Goal: Task Accomplishment & Management: Manage account settings

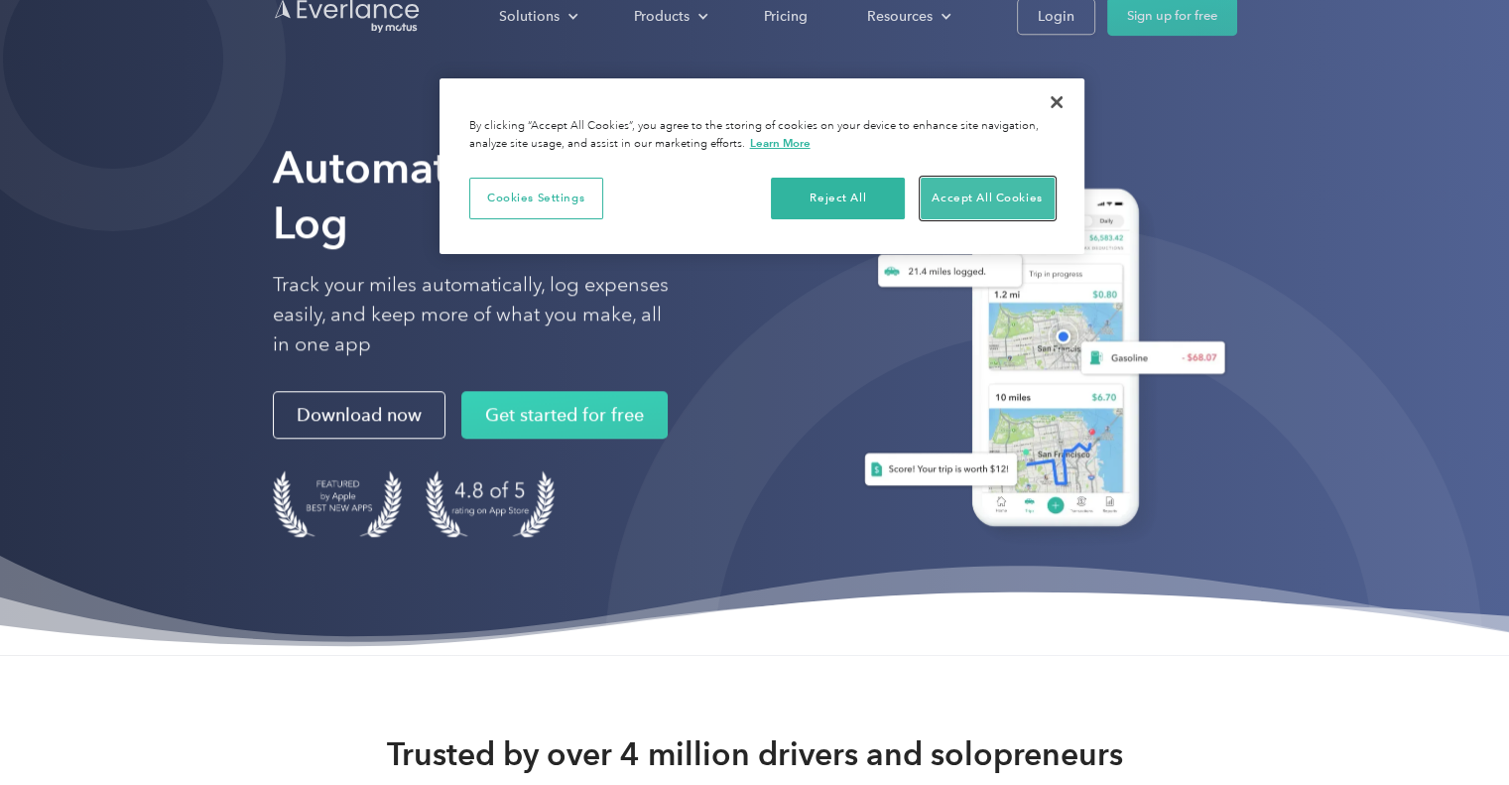
click at [1041, 190] on button "Accept All Cookies" at bounding box center [988, 199] width 134 height 42
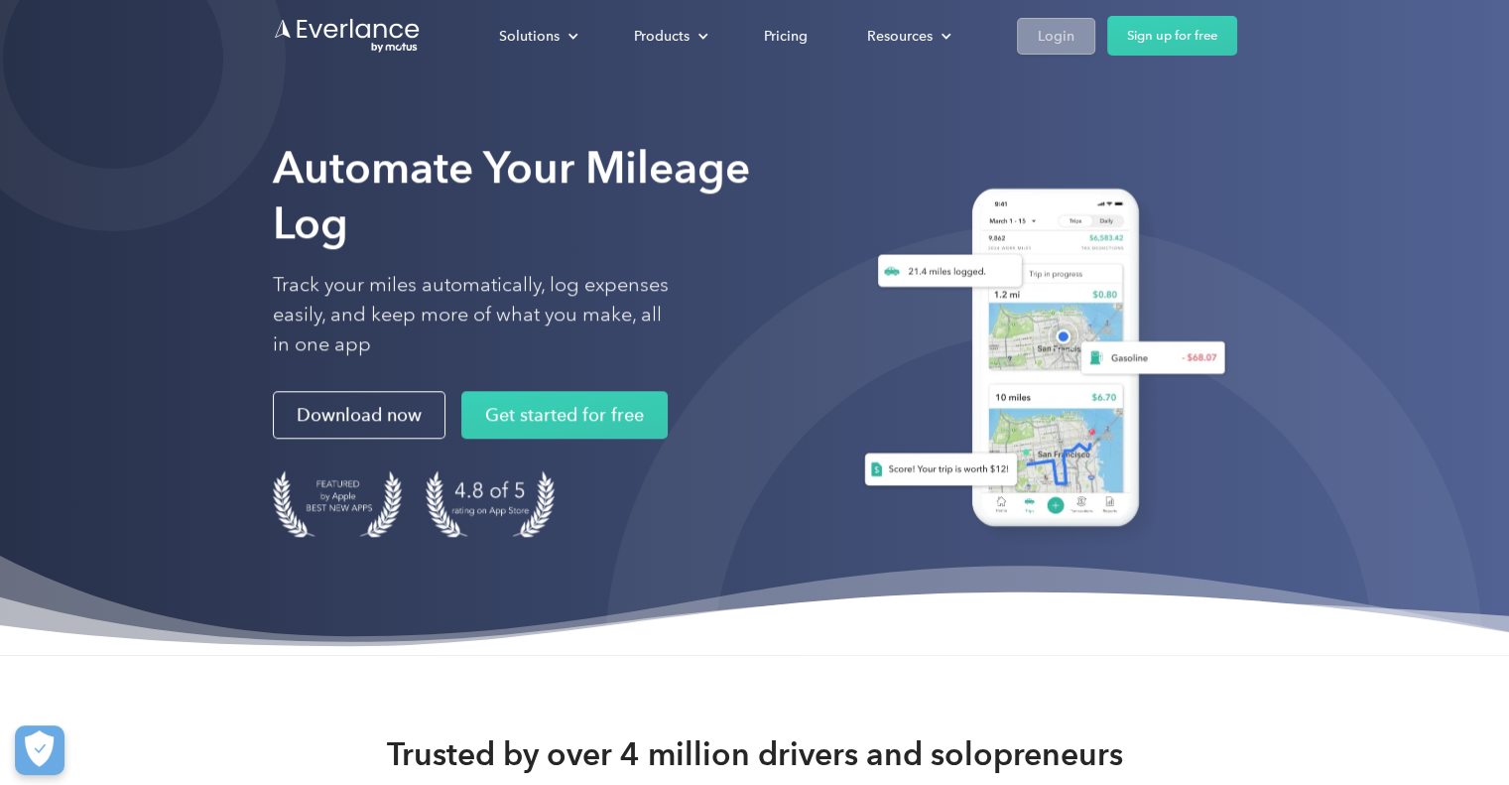
click at [1057, 42] on div "Login" at bounding box center [1056, 36] width 37 height 25
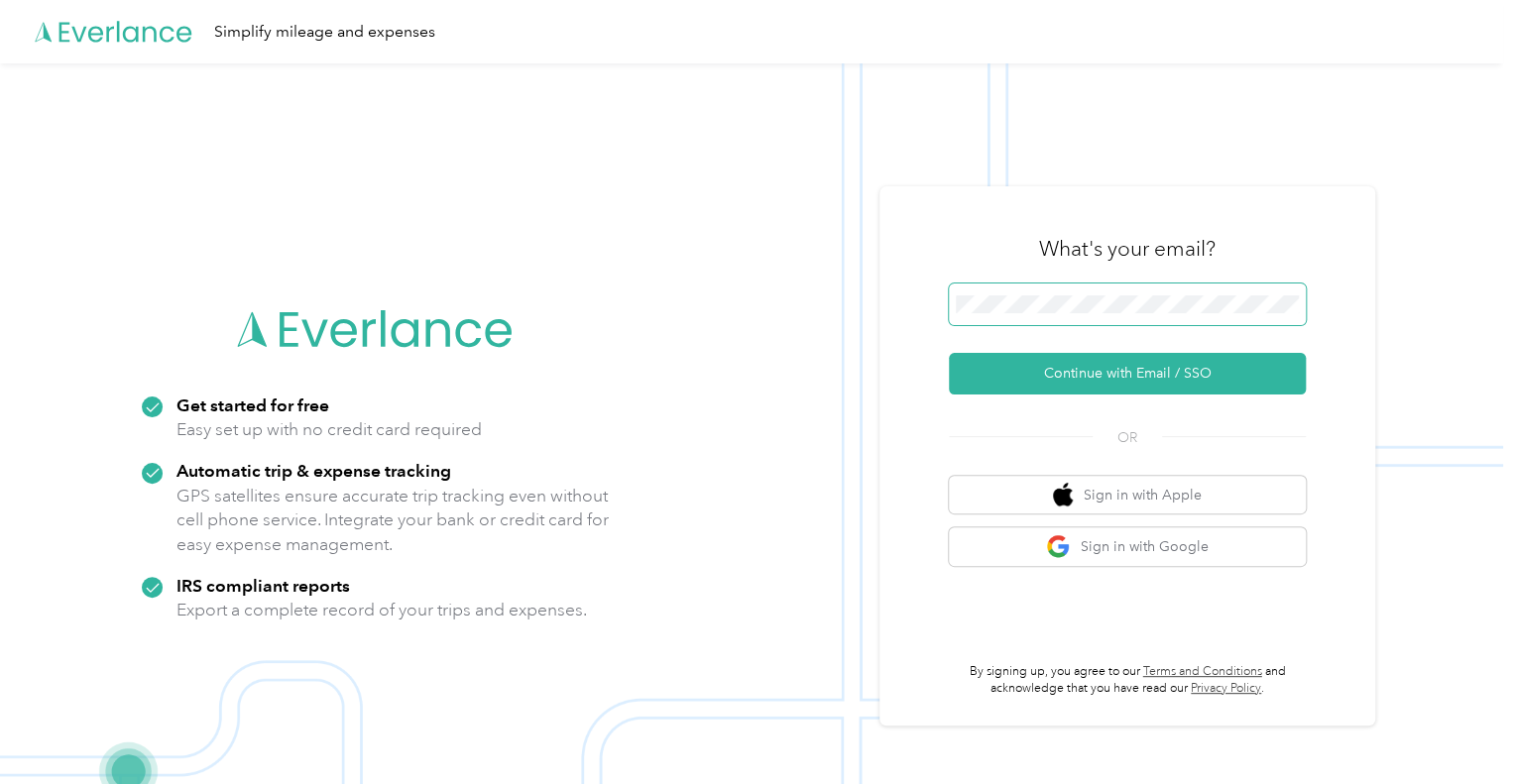
drag, startPoint x: 1176, startPoint y: 277, endPoint x: 1177, endPoint y: 287, distance: 10.0
click at [1181, 276] on div "What's your email?" at bounding box center [1127, 248] width 357 height 69
click at [1174, 291] on span at bounding box center [1127, 305] width 357 height 42
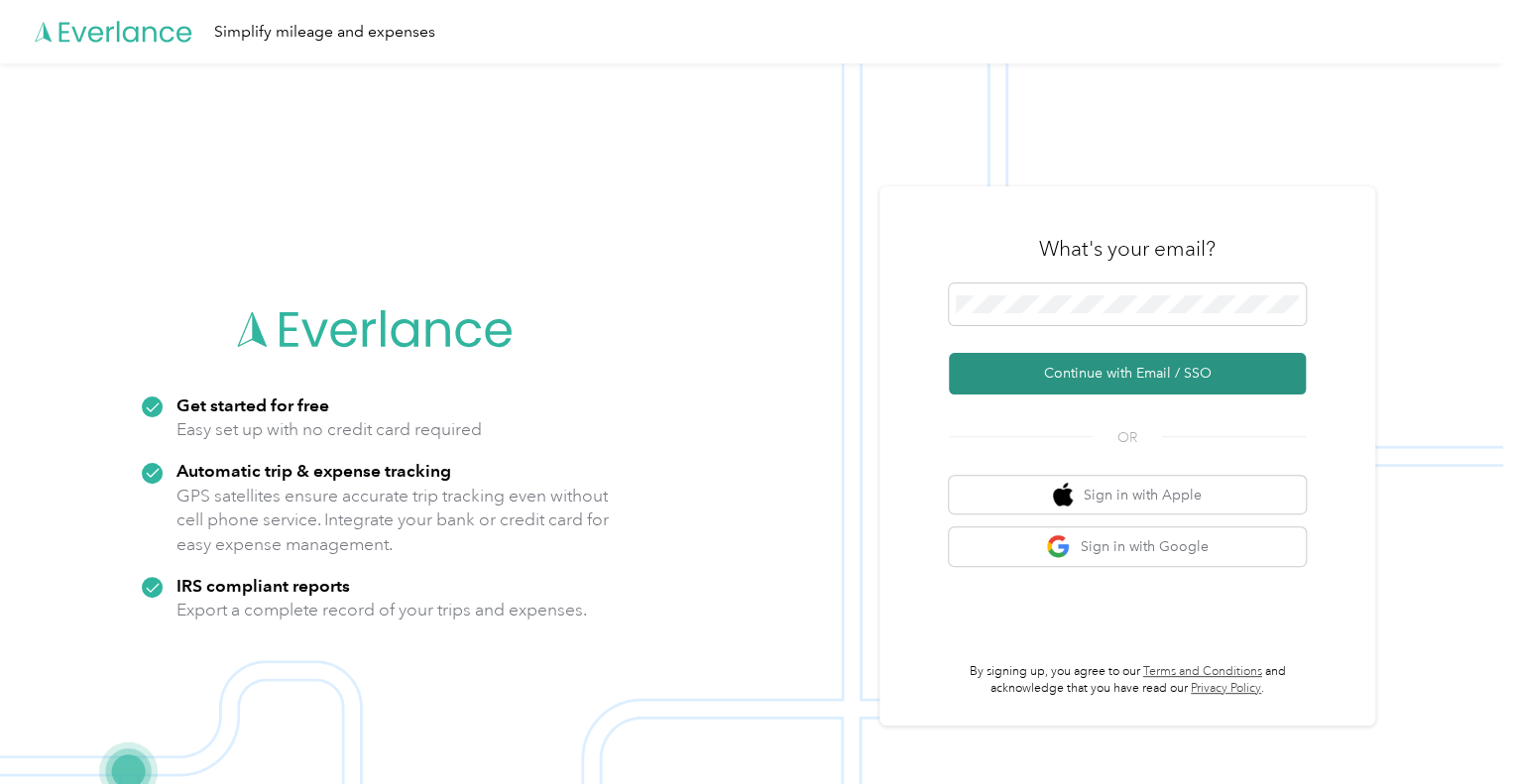
click at [963, 380] on button "Continue with Email / SSO" at bounding box center [1127, 374] width 357 height 42
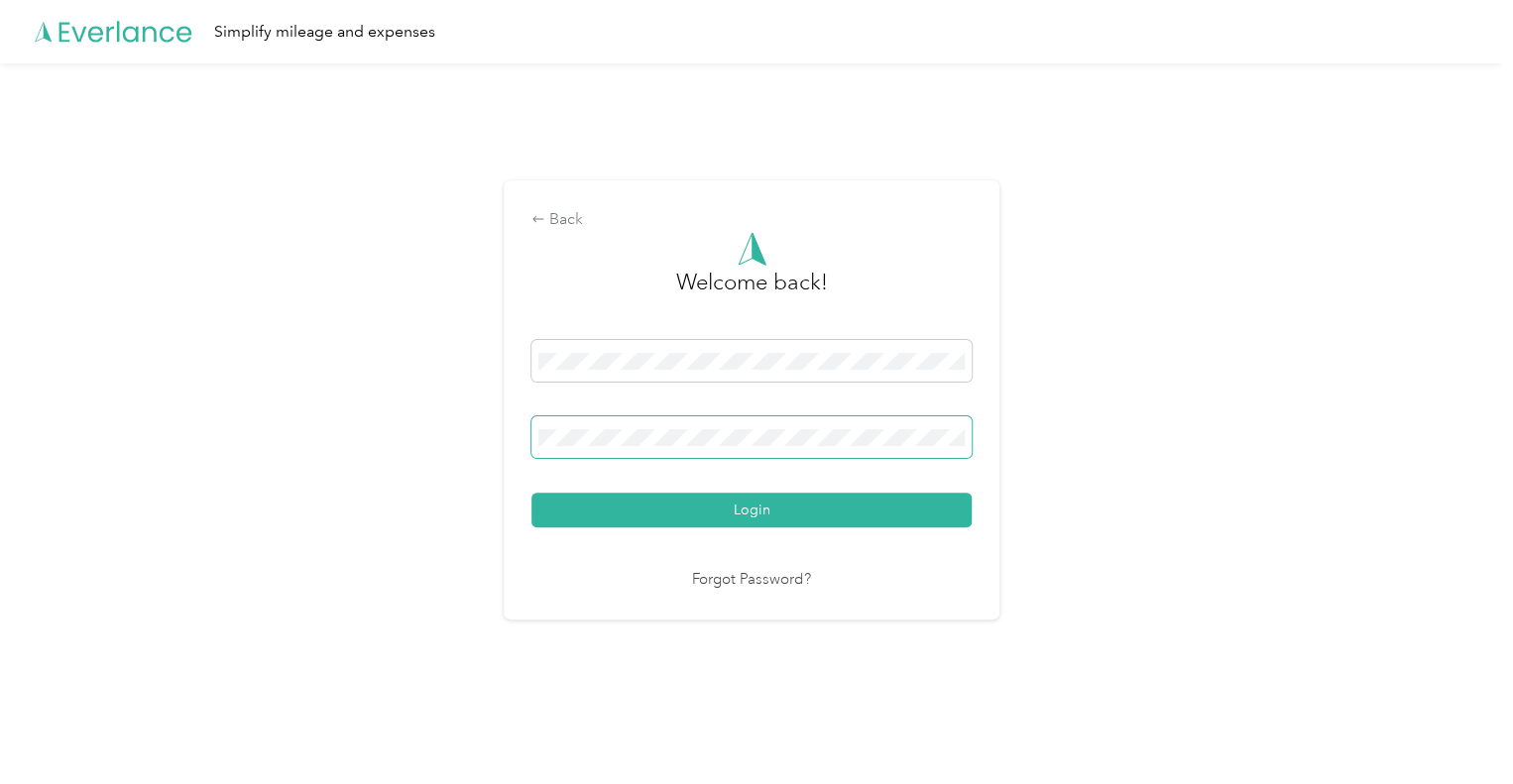
click at [718, 449] on span at bounding box center [752, 437] width 441 height 42
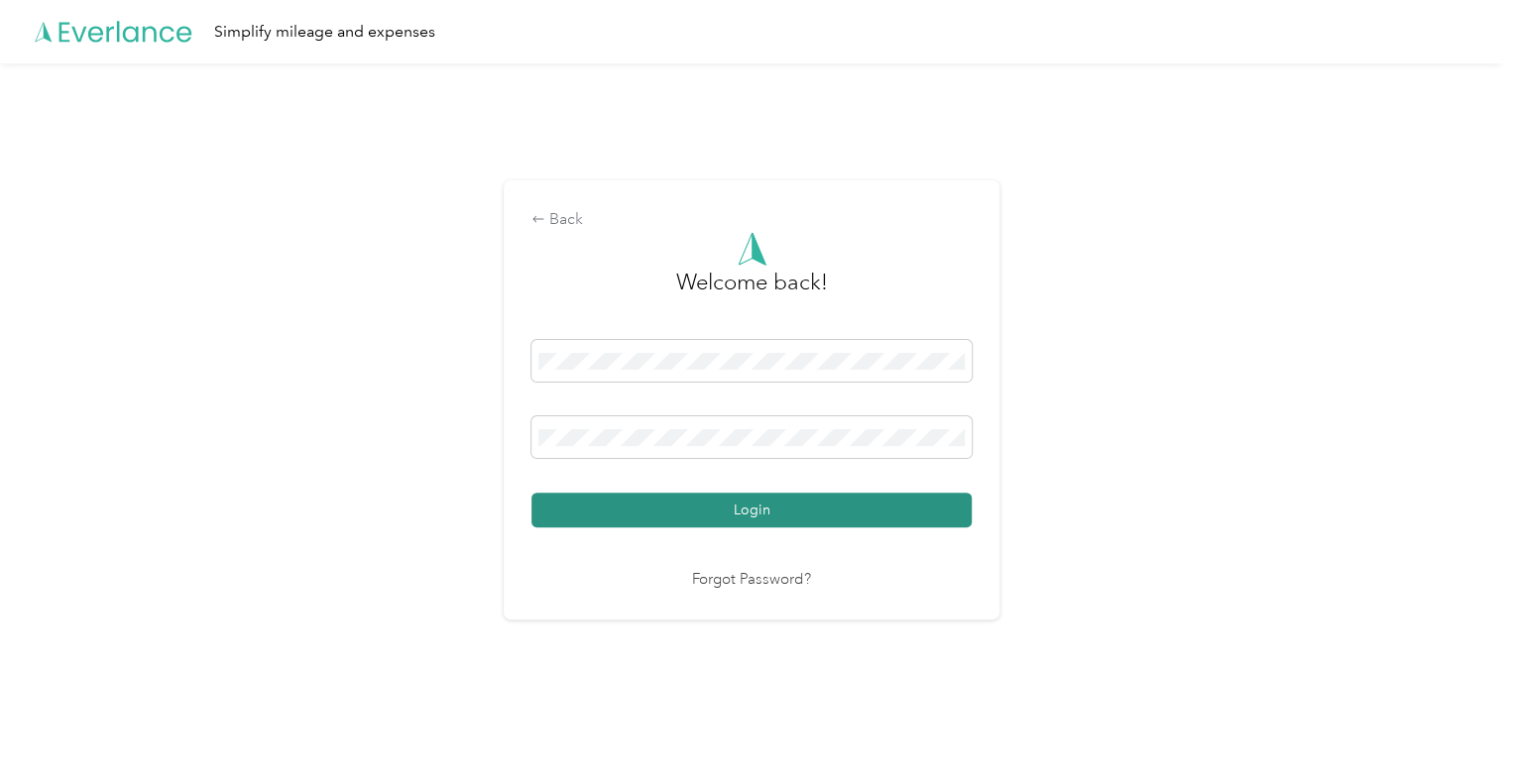
click at [735, 502] on button "Login" at bounding box center [752, 509] width 441 height 35
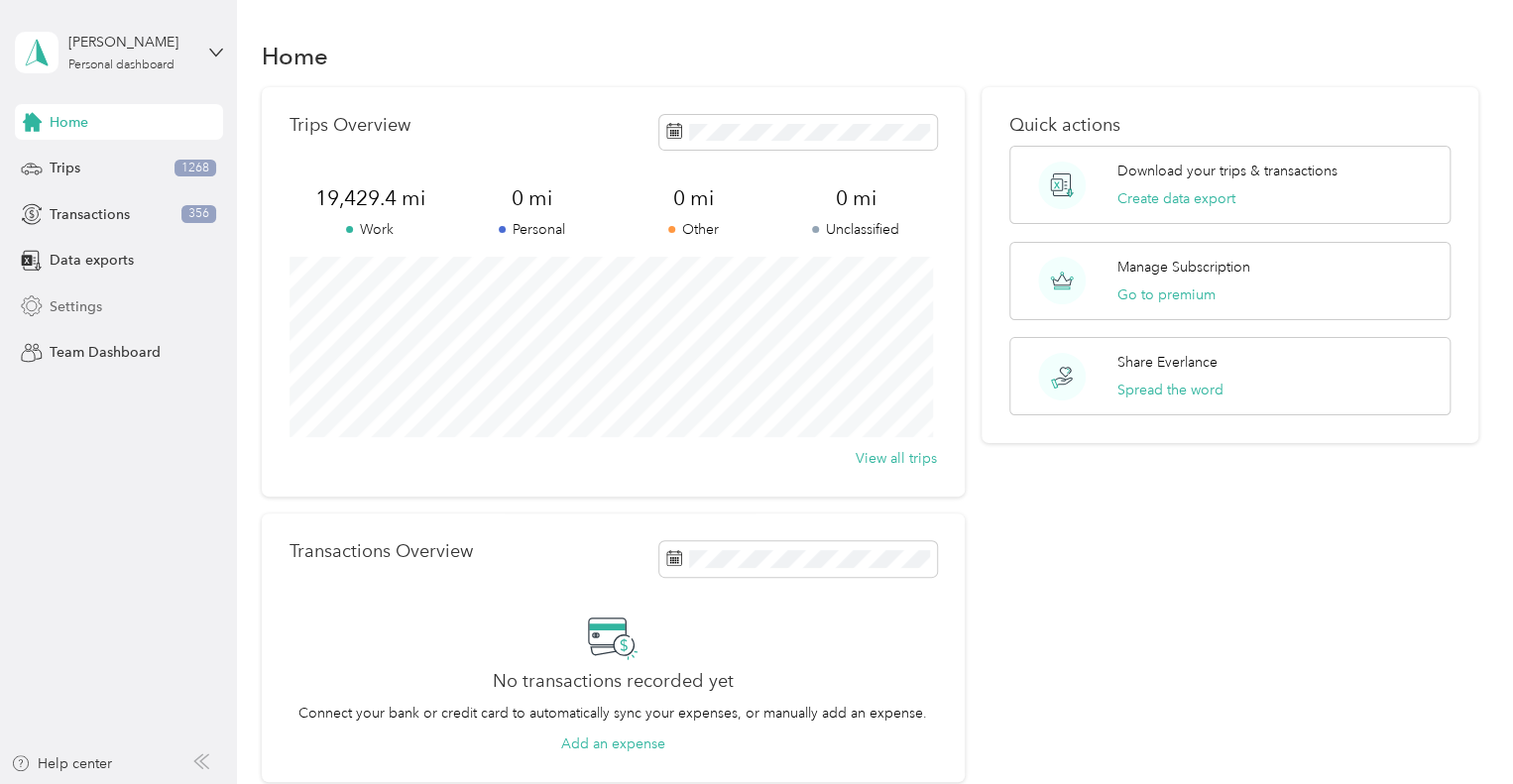
click at [96, 300] on span "Settings" at bounding box center [76, 307] width 53 height 21
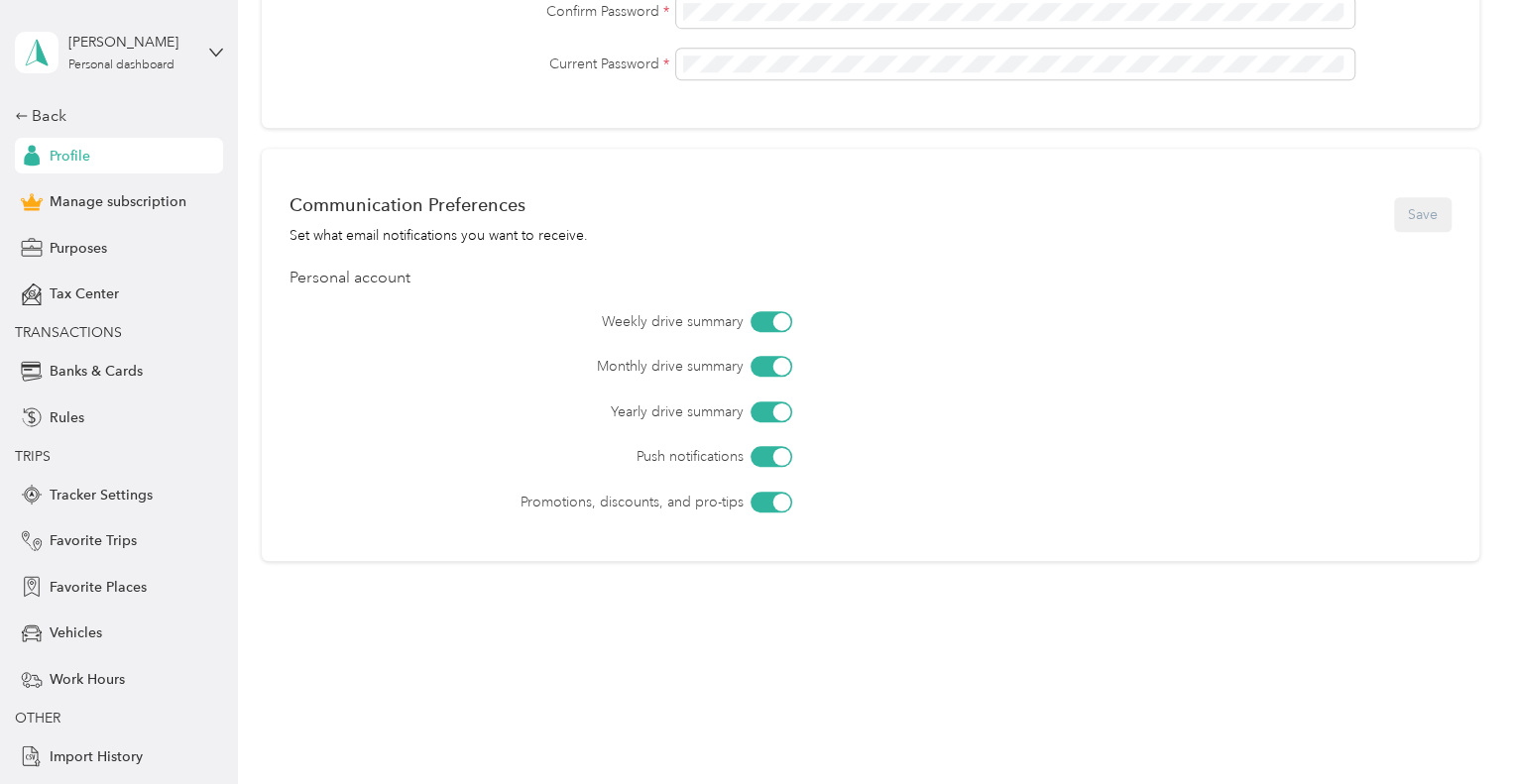
scroll to position [734, 0]
click at [30, 365] on icon at bounding box center [31, 365] width 18 height 3
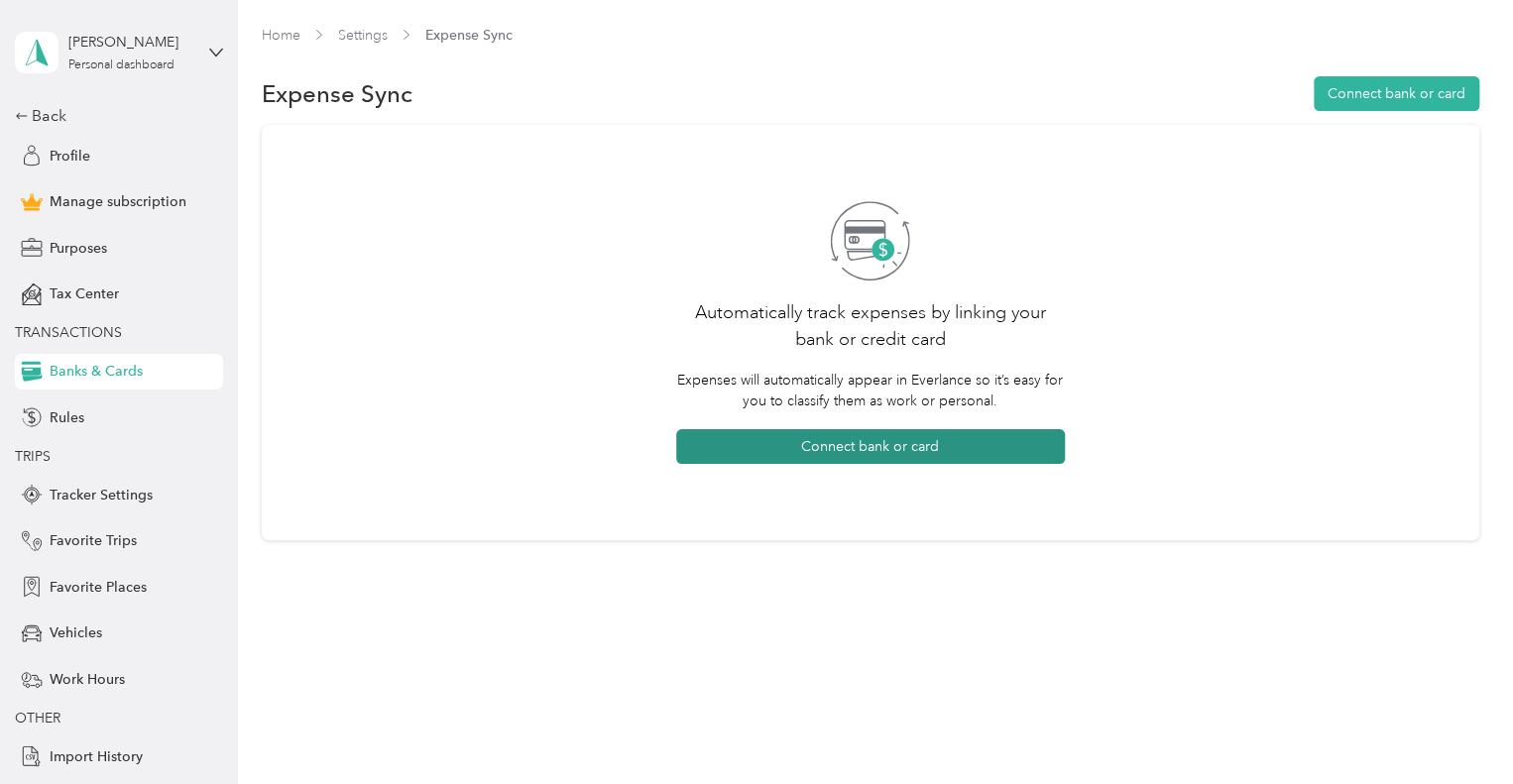
click at [902, 447] on button "Connect bank or card" at bounding box center [870, 446] width 389 height 35
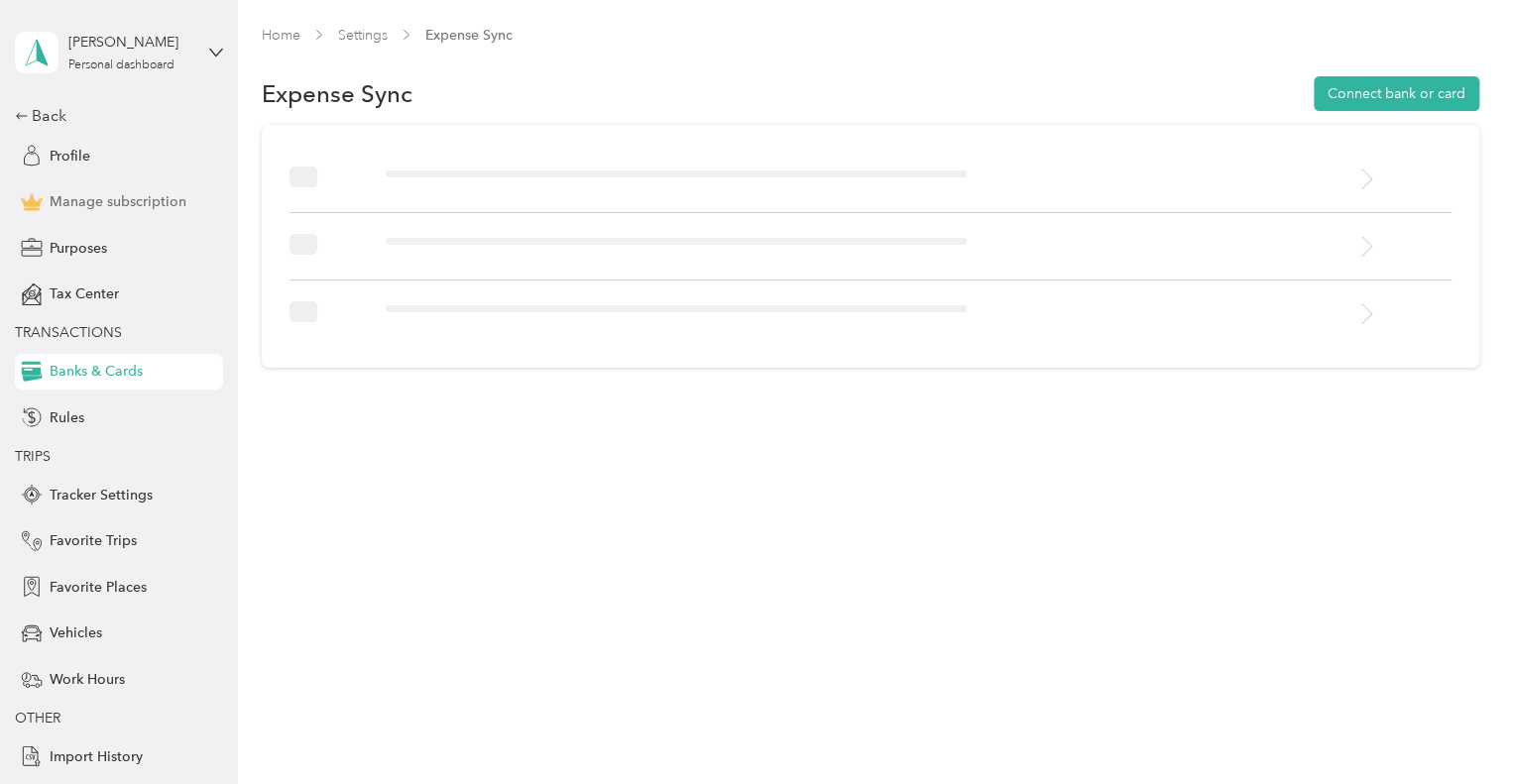
click at [77, 194] on span "Manage subscription" at bounding box center [118, 202] width 137 height 21
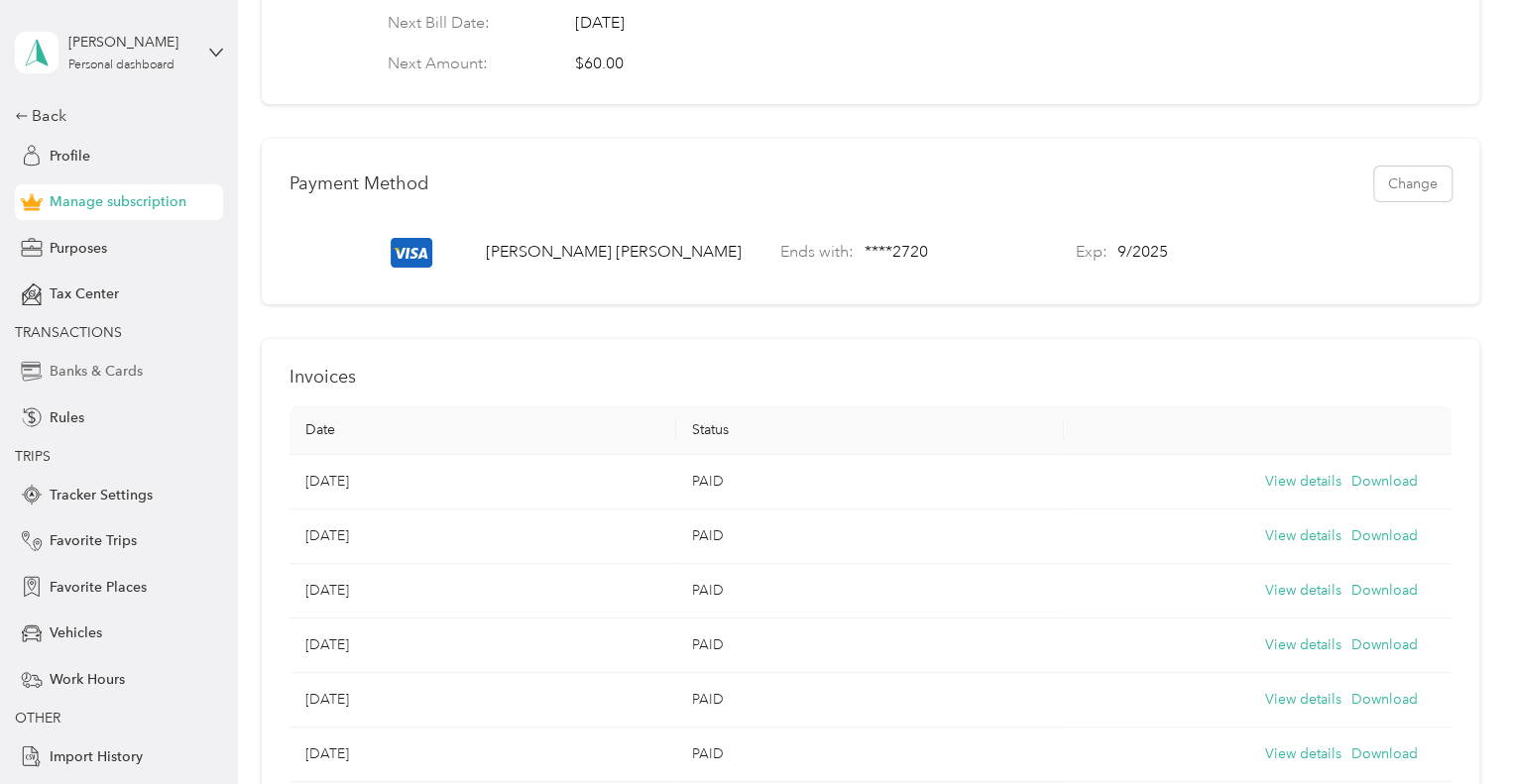
scroll to position [495, 0]
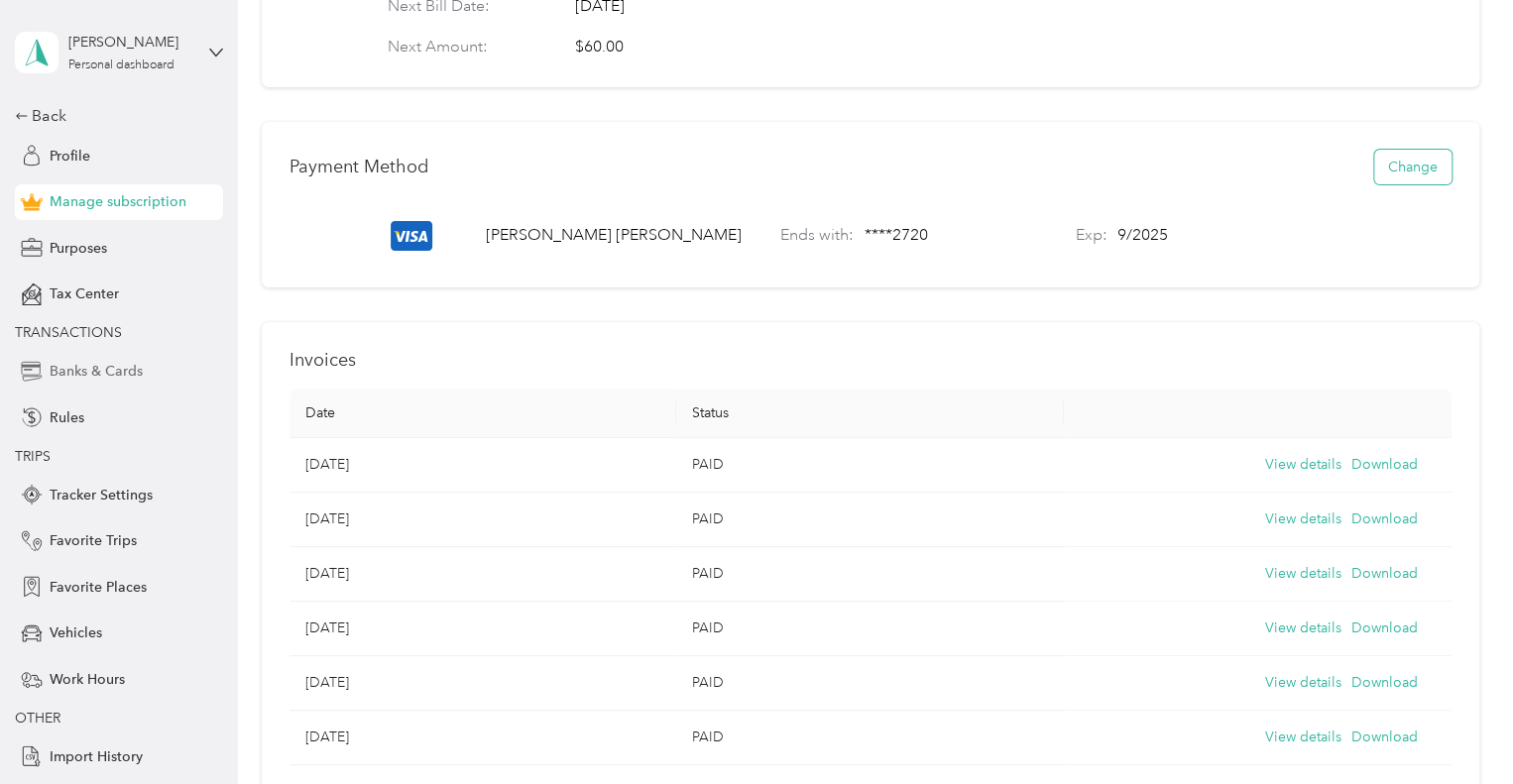
click at [1412, 181] on button "Change" at bounding box center [1412, 167] width 77 height 35
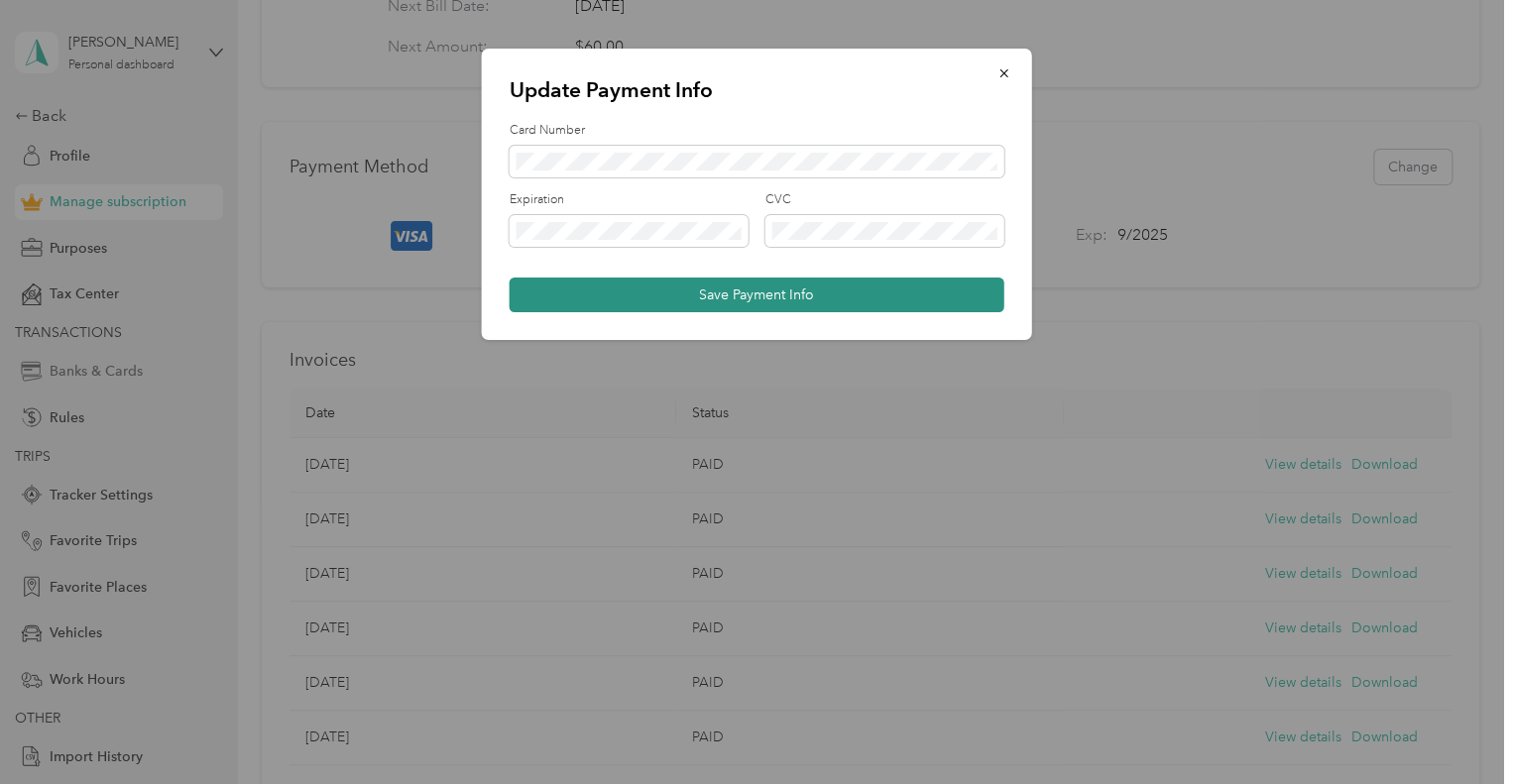
click at [878, 297] on button "Save Payment Info" at bounding box center [756, 295] width 495 height 35
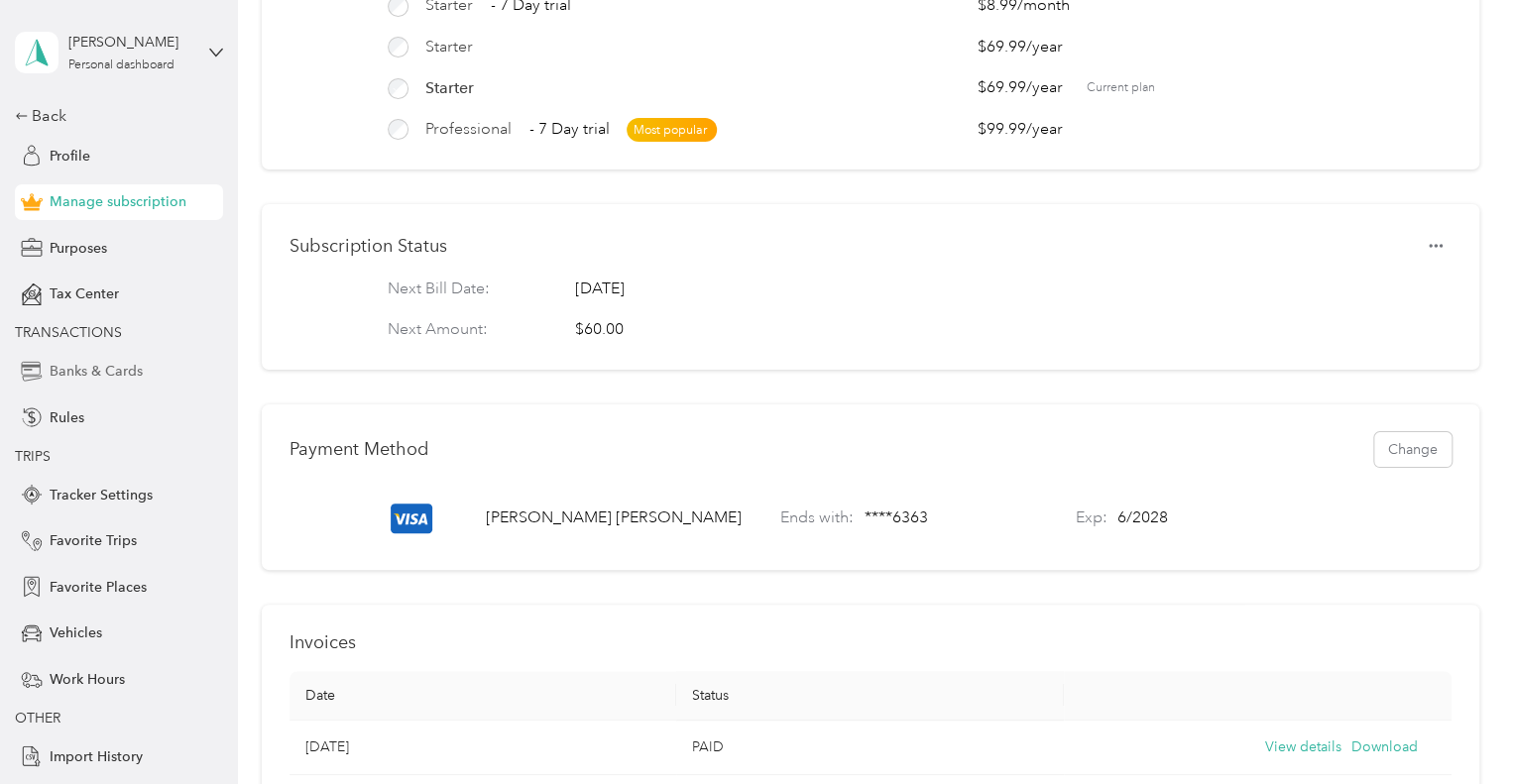
scroll to position [198, 0]
